Goal: Use online tool/utility: Use online tool/utility

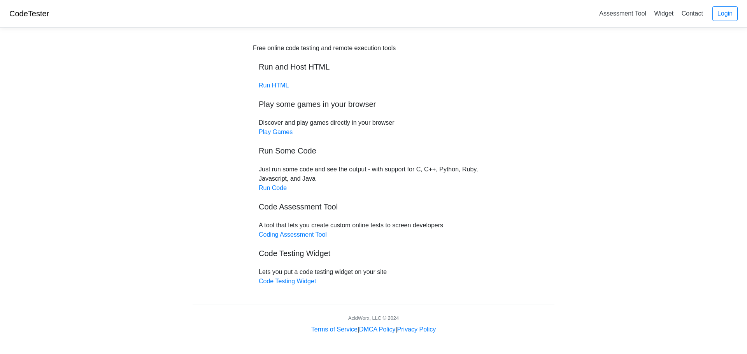
click at [306, 153] on h5 "Run Some Code" at bounding box center [374, 150] width 230 height 9
click at [277, 185] on link "Run Code" at bounding box center [273, 188] width 28 height 7
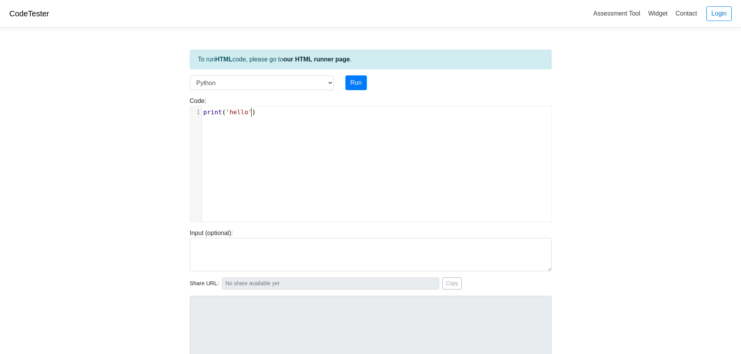
scroll to position [3, 0]
type textarea "print('hello')"
drag, startPoint x: 267, startPoint y: 114, endPoint x: 163, endPoint y: 109, distance: 104.4
click at [163, 109] on body "CodeTester Assessment Tool Widget Contact Login To run HTML code, please go to …" at bounding box center [370, 207] width 741 height 415
click at [328, 84] on select "C C++ Go Java Javascript Python Ruby" at bounding box center [262, 82] width 144 height 15
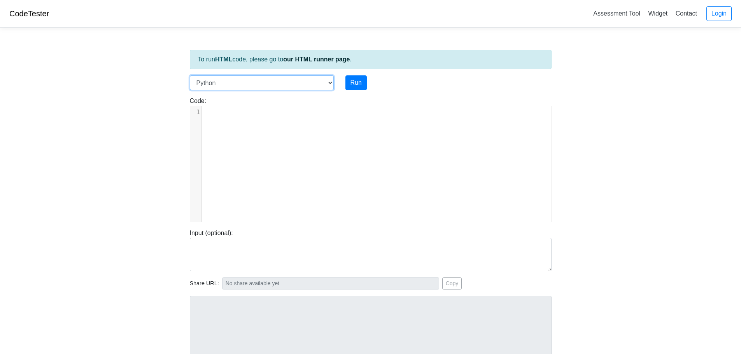
select select "c"
click at [190, 75] on select "C C++ Go Java Javascript Python Ruby" at bounding box center [262, 82] width 144 height 15
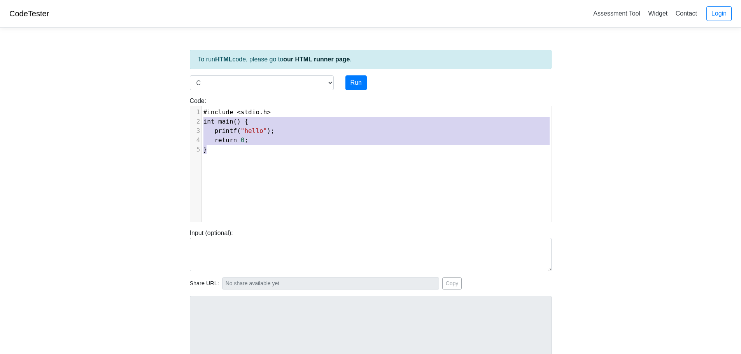
type textarea "#include <stdio.h> int main() { printf("hello"); return 0; }"
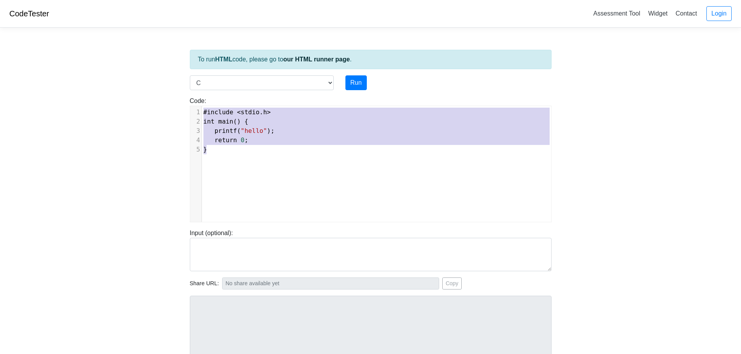
drag, startPoint x: 285, startPoint y: 147, endPoint x: 198, endPoint y: 112, distance: 93.8
click at [202, 112] on div "1 #include < stdio . h > 2 int main () { 3 printf ( "hello" ); 4 return 0 ; 5 }" at bounding box center [379, 131] width 355 height 47
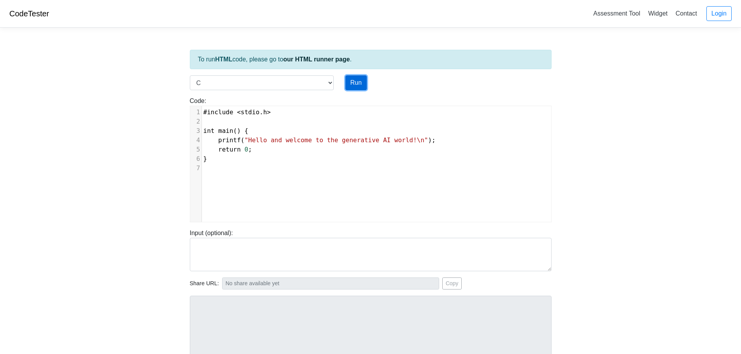
click at [351, 79] on button "Run" at bounding box center [355, 82] width 21 height 15
type input "[URL][DOMAIN_NAME]"
type textarea "Stdout: Hello and welcome to the generative AI world!"
